Goal: Task Accomplishment & Management: Complete application form

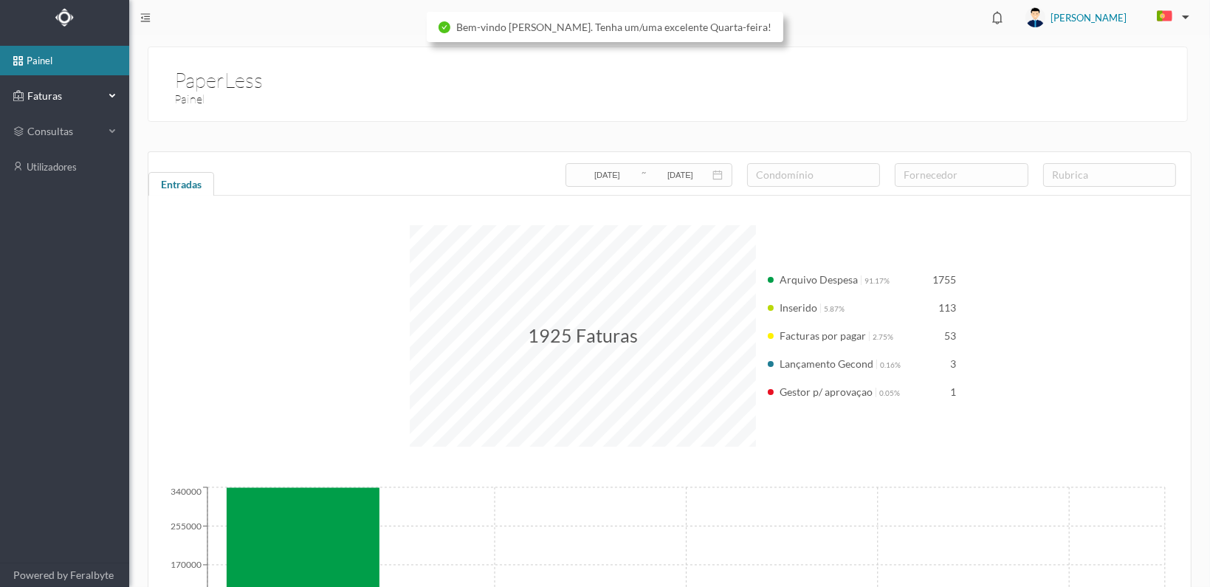
click at [38, 92] on span "Faturas" at bounding box center [64, 96] width 81 height 15
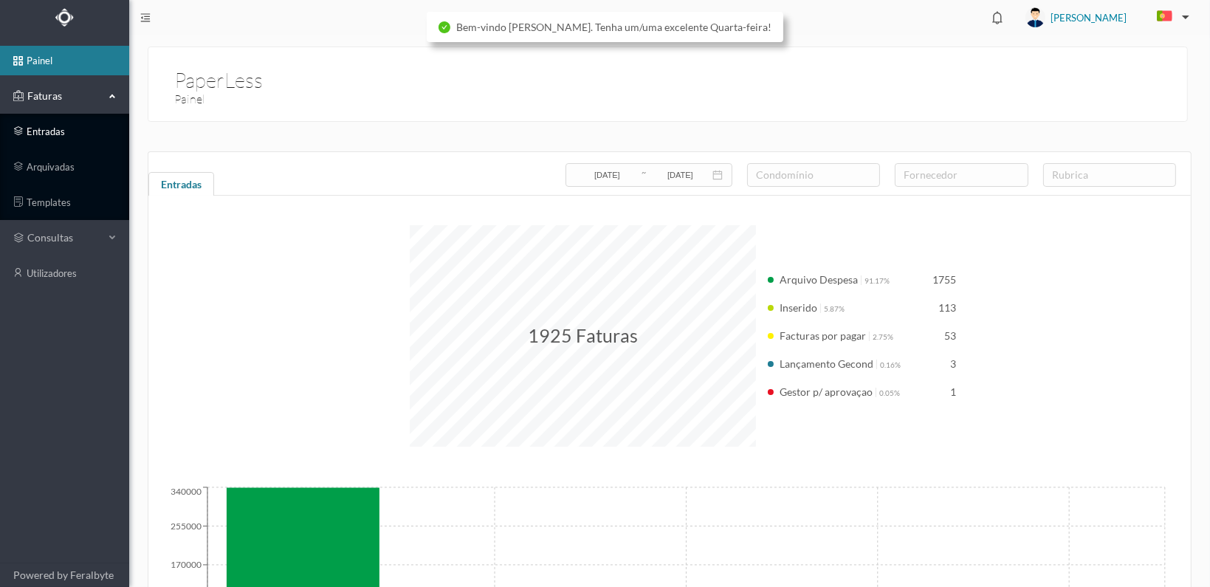
click at [27, 128] on link "entradas" at bounding box center [64, 132] width 129 height 30
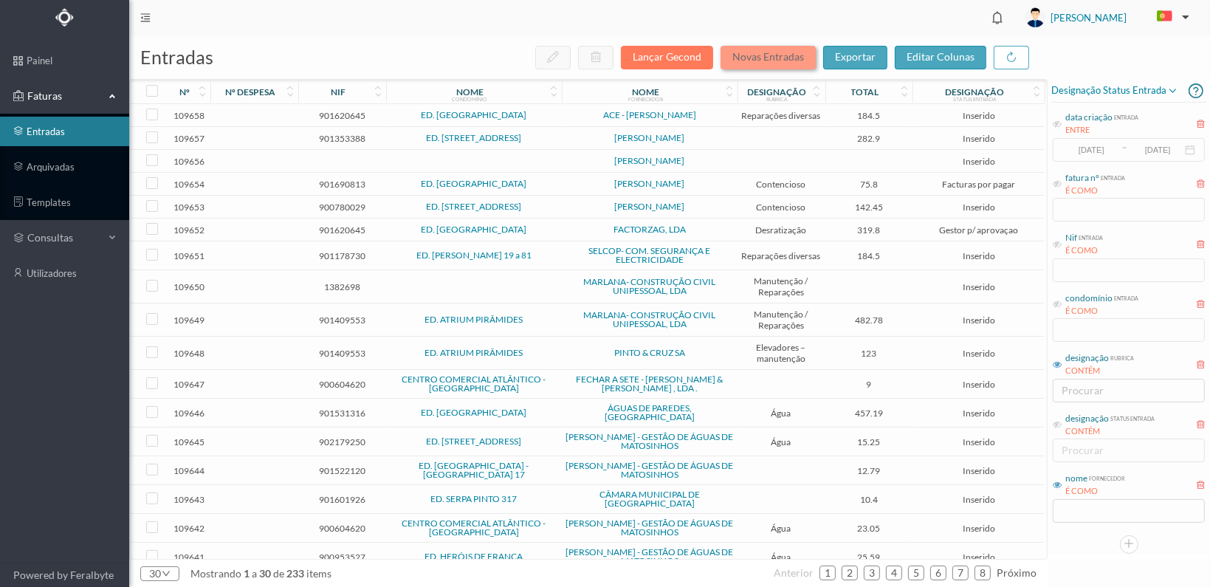
click at [759, 54] on button "Novas Entradas" at bounding box center [767, 58] width 95 height 24
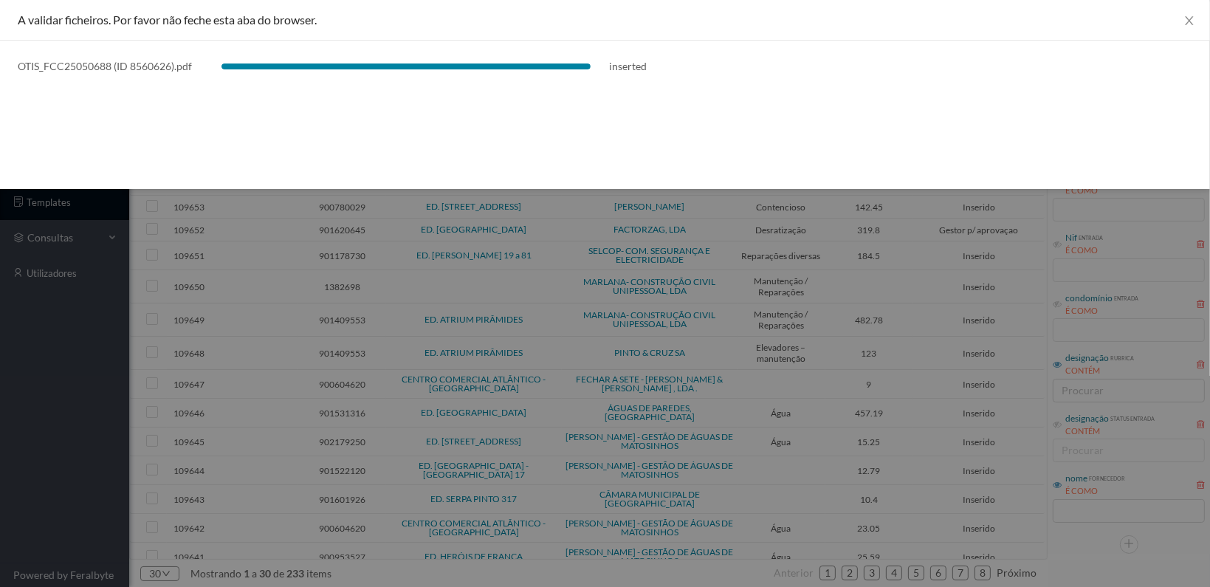
click at [556, 263] on div at bounding box center [605, 293] width 1210 height 587
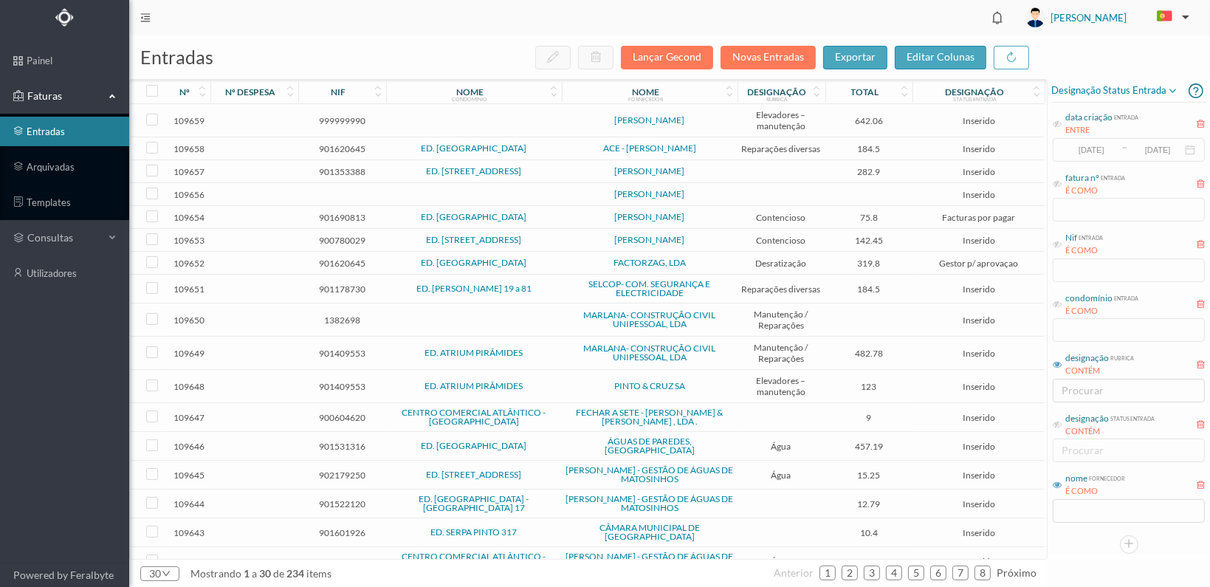
click at [339, 118] on span "999999990" at bounding box center [342, 120] width 80 height 11
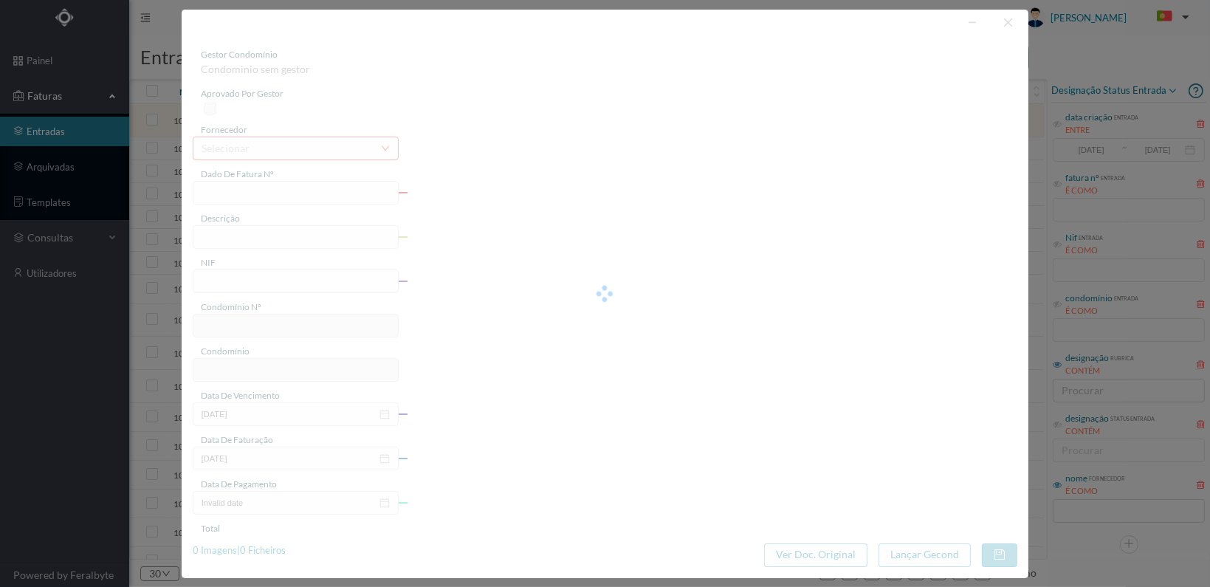
type input "FA 2025.1B/25050688"
type input "CONSERVACAO NO PERIODO DE 04/2025 A 06/2025"
type input "999999990"
type input "[DATE]"
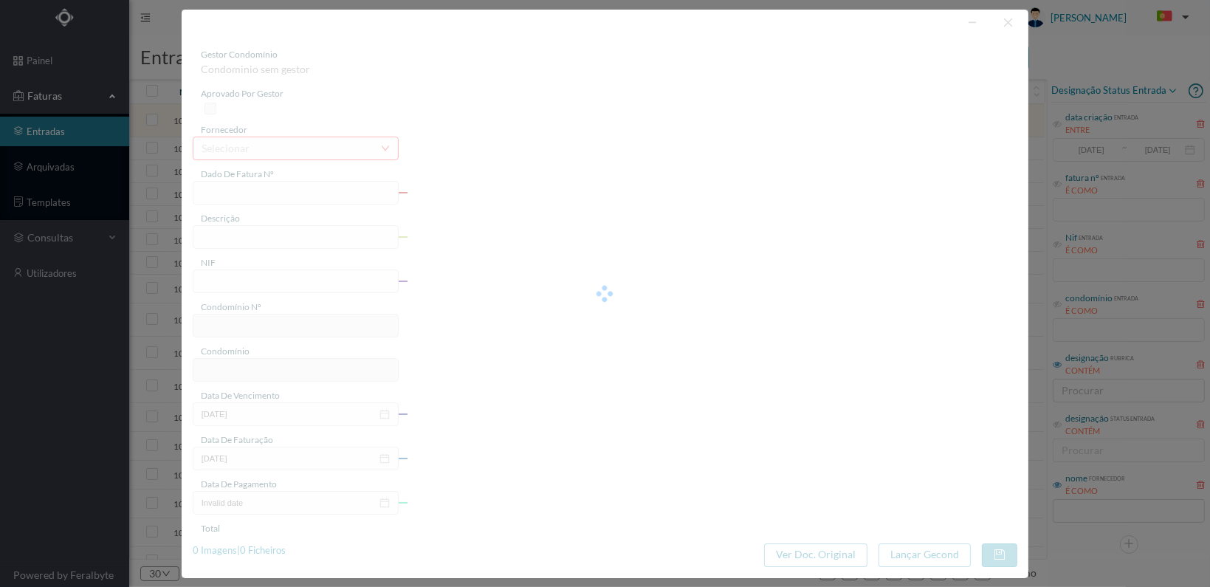
type input "[DATE]"
type input "642.06"
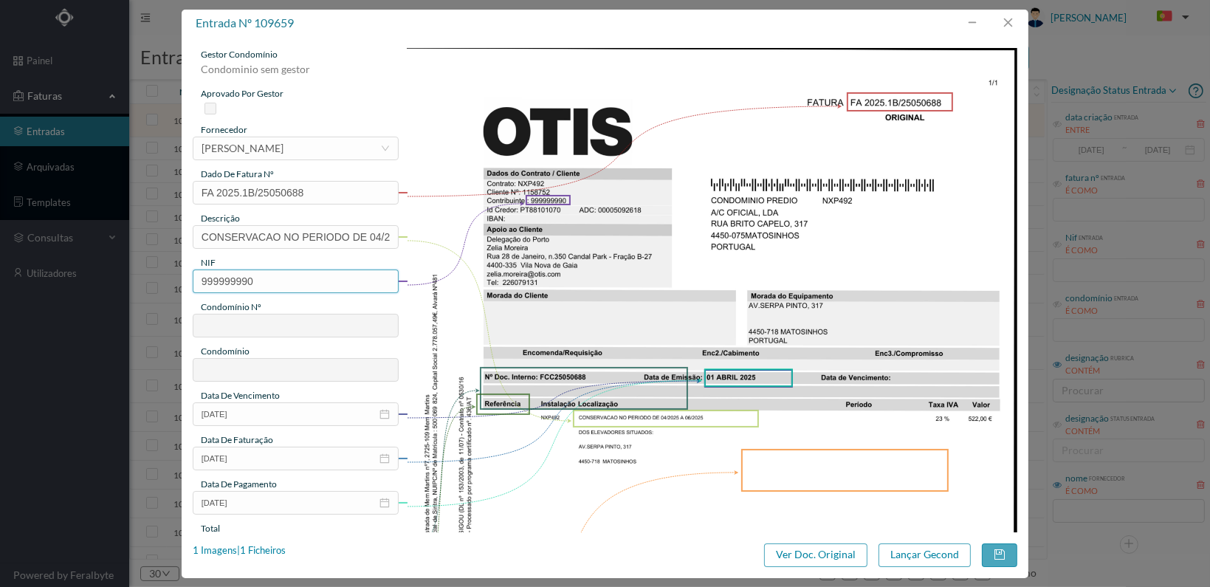
drag, startPoint x: 269, startPoint y: 280, endPoint x: 191, endPoint y: 278, distance: 77.5
click at [191, 278] on div "gestor condomínio Condominio sem gestor aprovado por gestor fornecedor selecion…" at bounding box center [605, 284] width 847 height 495
drag, startPoint x: 201, startPoint y: 235, endPoint x: 495, endPoint y: 230, distance: 293.0
click at [495, 230] on div "gestor condomínio Condominio sem gestor aprovado por gestor fornecedor selecion…" at bounding box center [605, 479] width 824 height 862
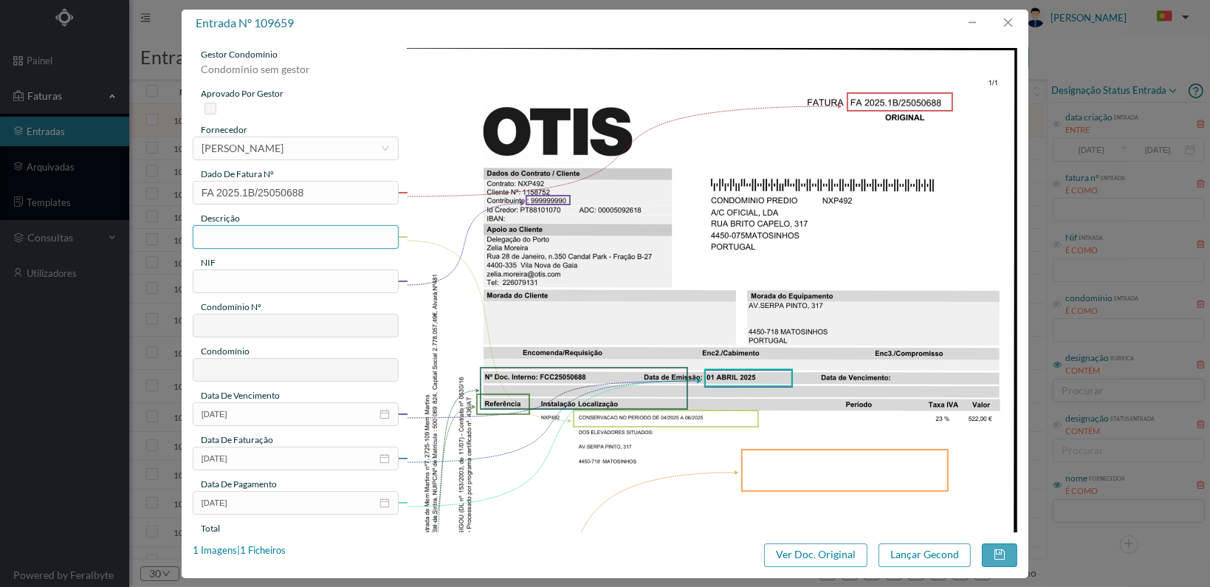
scroll to position [0, 0]
type input "04/2025 a 06/2025"
click at [220, 281] on input "text" at bounding box center [296, 281] width 206 height 24
type input "6"
type input "901601926"
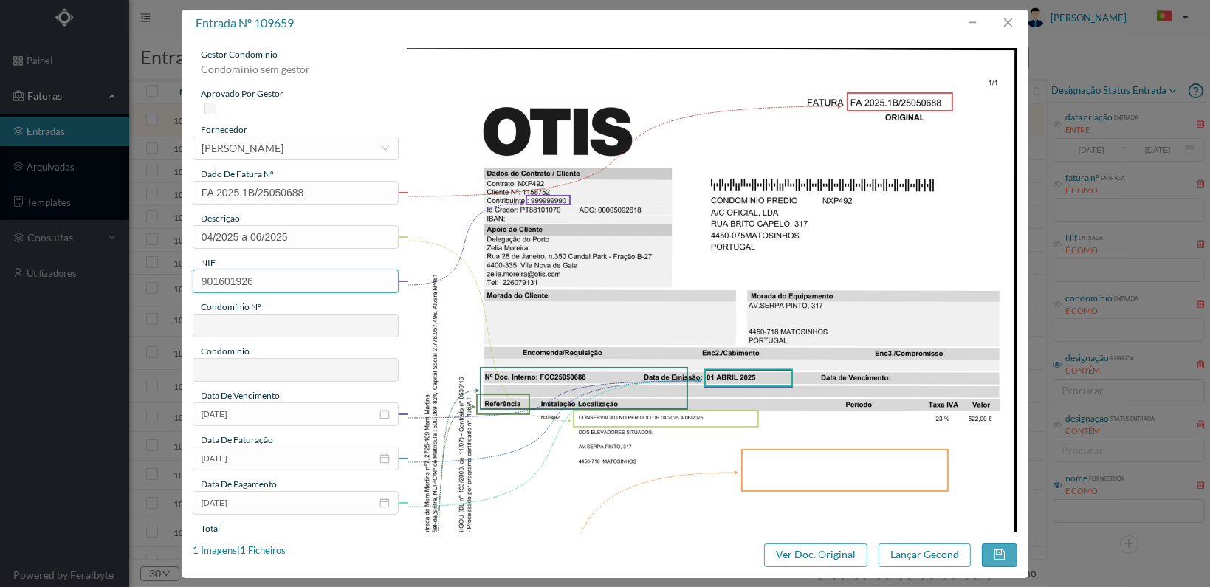
type input "709"
type input "ED. SERPA PINTO 317"
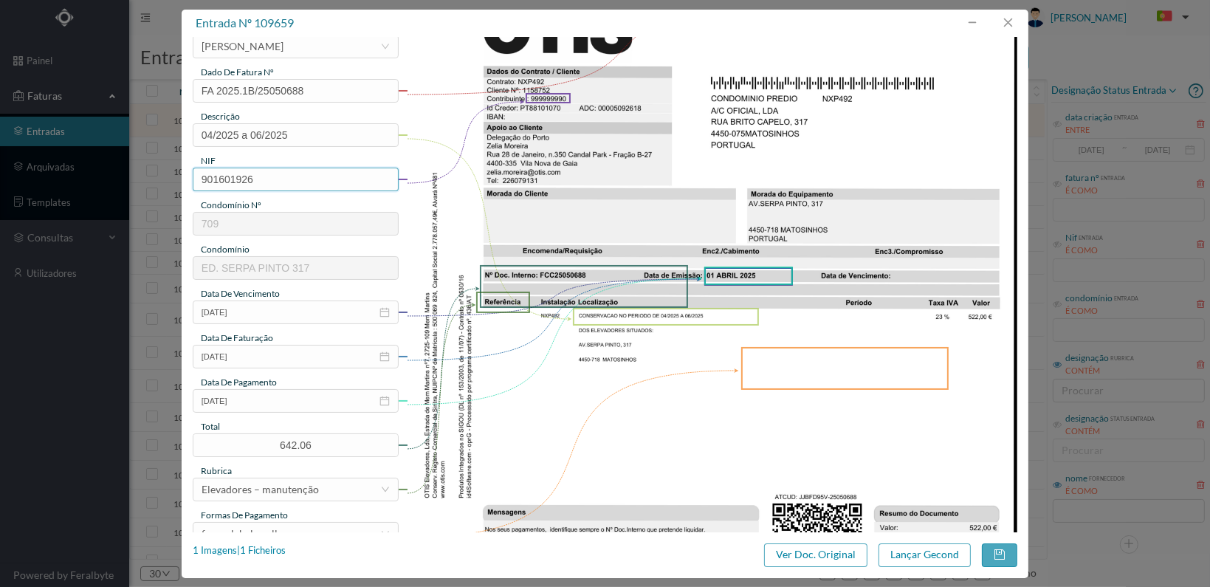
scroll to position [148, 0]
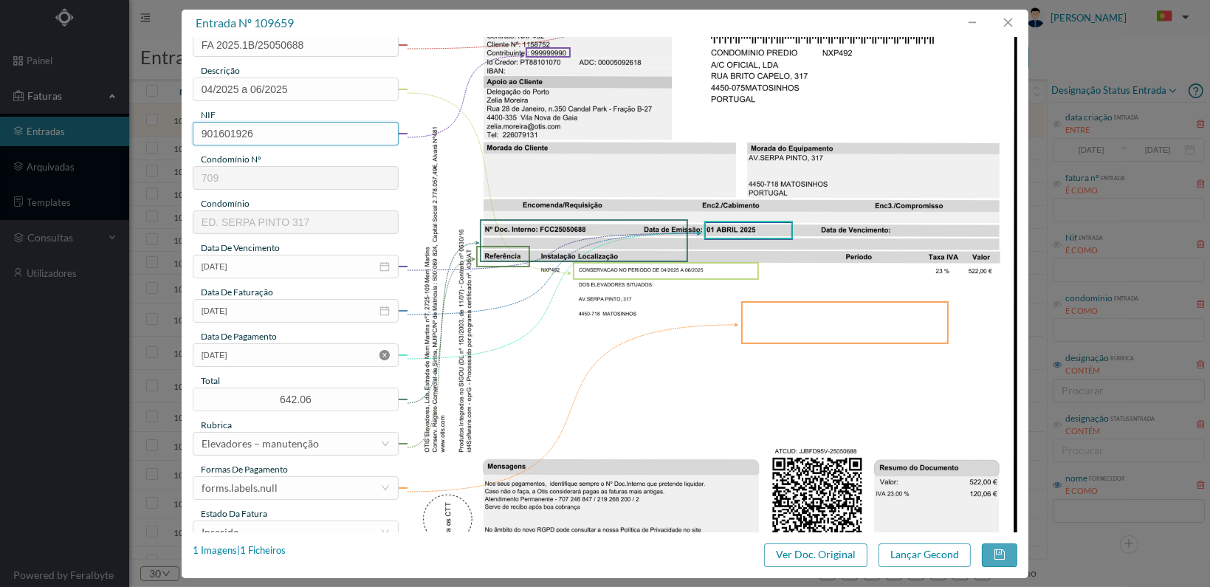
type input "901601926"
click at [386, 351] on icon "icon: close-circle" at bounding box center [384, 355] width 10 height 10
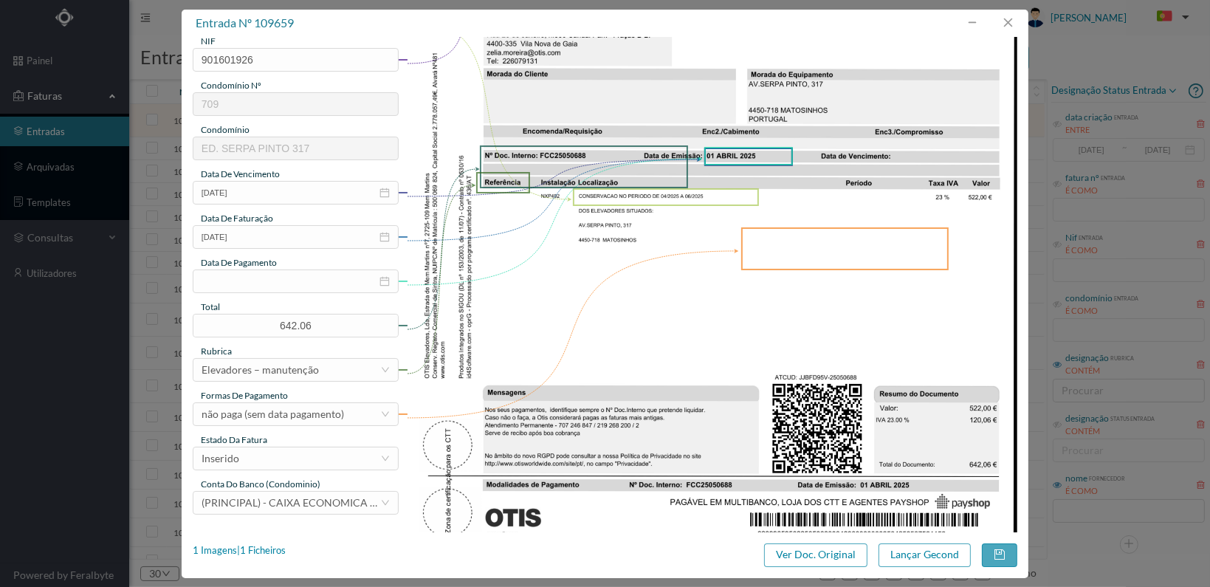
scroll to position [295, 0]
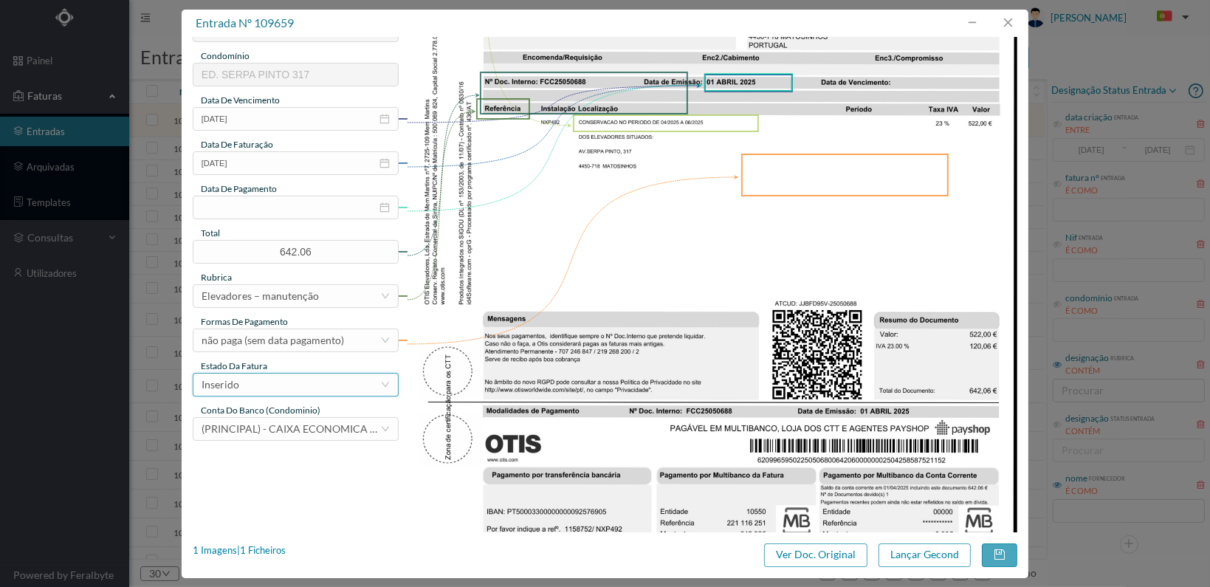
click at [360, 382] on div "Inserido" at bounding box center [290, 384] width 179 height 22
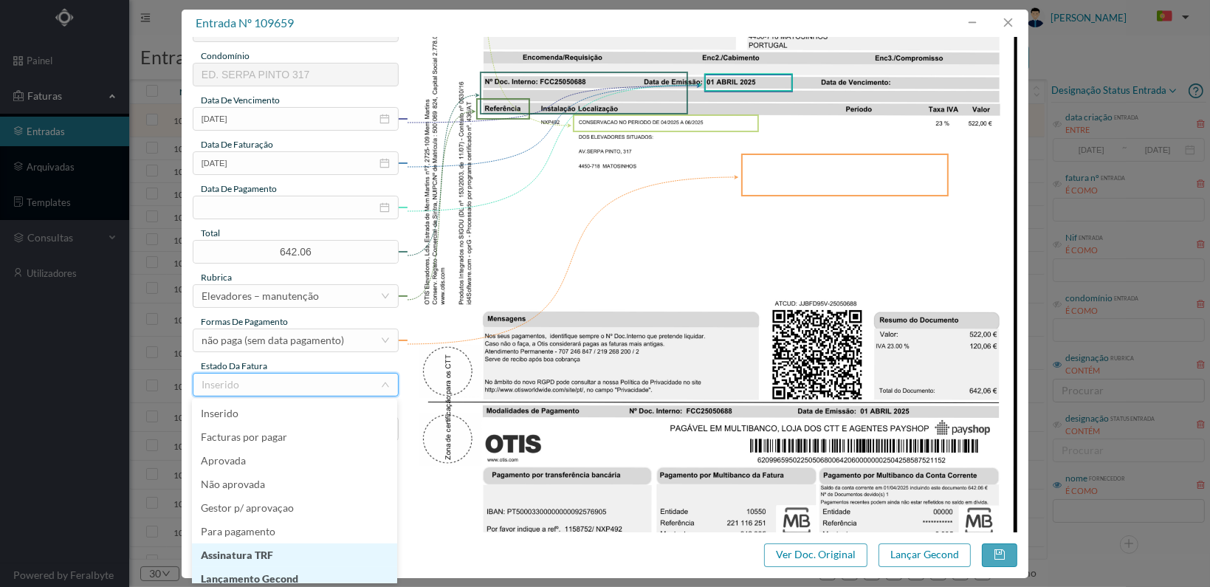
scroll to position [7, 0]
click at [328, 570] on li "Lançamento Gecond" at bounding box center [294, 571] width 205 height 24
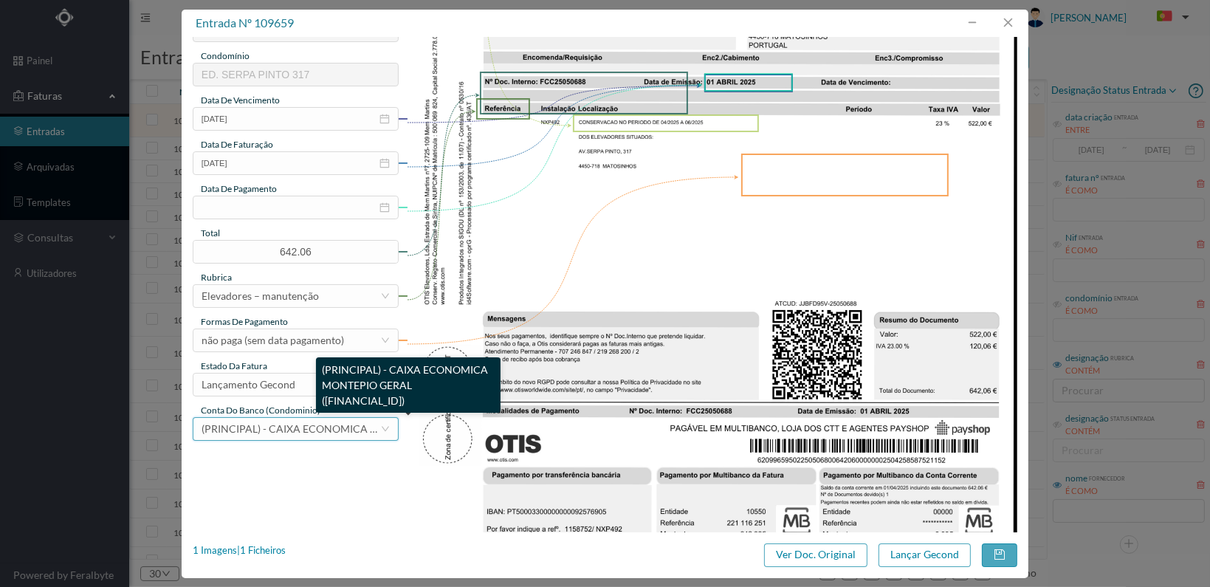
click at [357, 429] on span "(PRINCIPAL) - CAIXA ECONOMICA MONTEPIO GERAL ([FINANCIAL_ID])" at bounding box center [372, 428] width 343 height 13
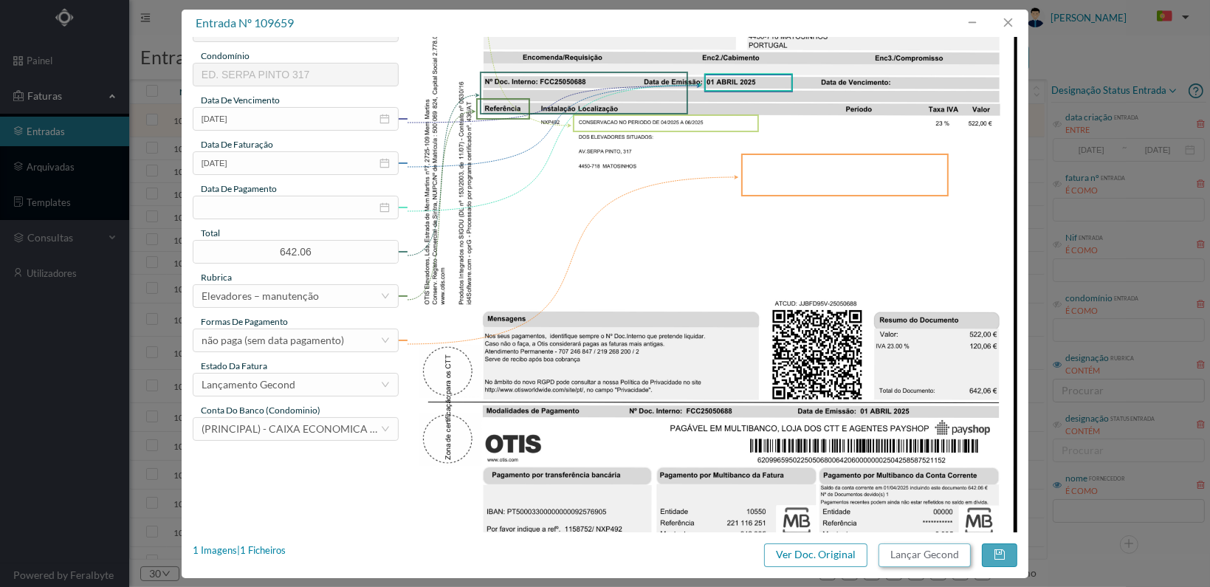
click at [905, 555] on button "Lançar Gecond" at bounding box center [924, 555] width 92 height 24
